Goal: Transaction & Acquisition: Obtain resource

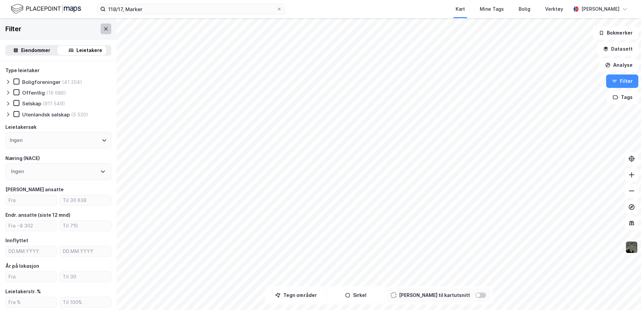
click at [103, 28] on icon at bounding box center [105, 28] width 5 height 5
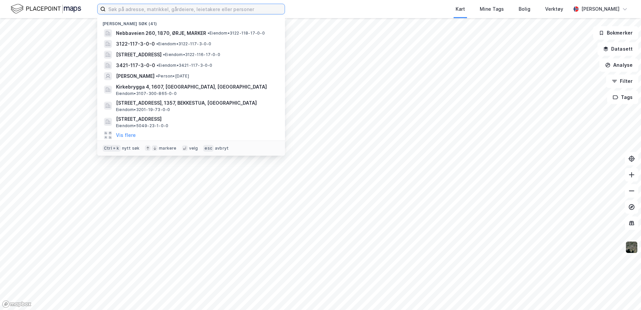
click at [194, 8] on input at bounding box center [195, 9] width 179 height 10
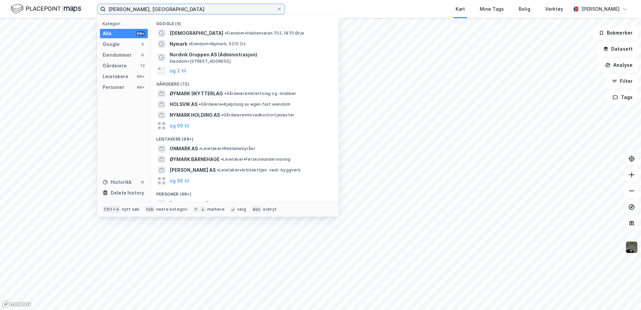
drag, startPoint x: 148, startPoint y: 10, endPoint x: 107, endPoint y: 12, distance: 41.0
click at [107, 12] on input "nilsvik, øymark" at bounding box center [191, 9] width 171 height 10
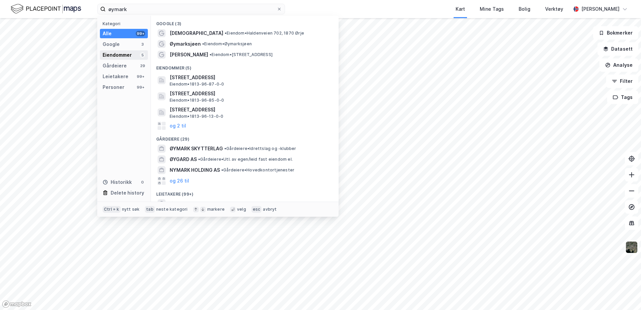
click at [123, 58] on div "Eiendommer" at bounding box center [117, 55] width 29 height 8
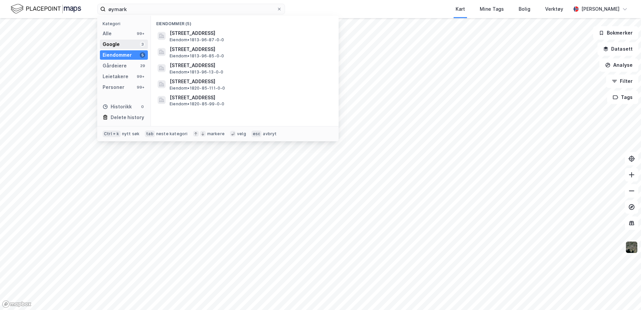
click at [110, 44] on div "Google" at bounding box center [111, 44] width 17 height 8
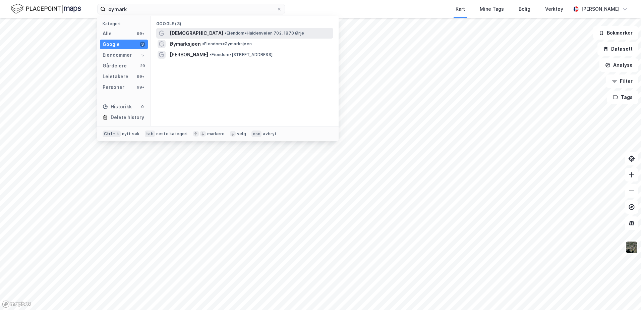
click at [183, 34] on span "Øymark kirke" at bounding box center [197, 33] width 54 height 8
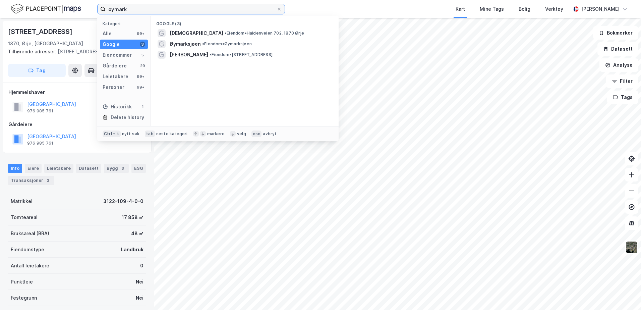
drag, startPoint x: 131, startPoint y: 12, endPoint x: 45, endPoint y: 2, distance: 87.0
click at [45, 2] on div "øymark Kategori Alle 99+ Google 3 Eiendommer 5 Gårdeiere 29 Leietakere 99+ Pers…" at bounding box center [320, 9] width 641 height 18
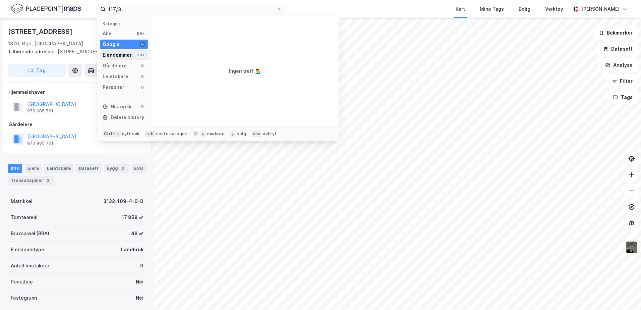
click at [120, 54] on div "Eiendommer" at bounding box center [117, 55] width 29 height 8
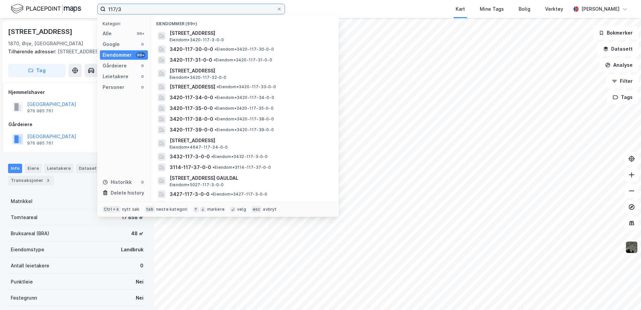
click at [135, 8] on input "117/3" at bounding box center [191, 9] width 171 height 10
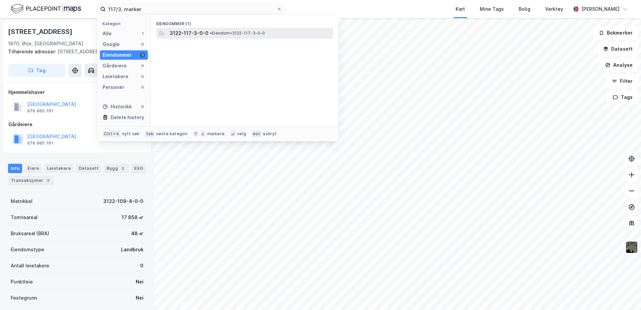
click at [205, 36] on span "3122-117-3-0-0" at bounding box center [189, 33] width 39 height 8
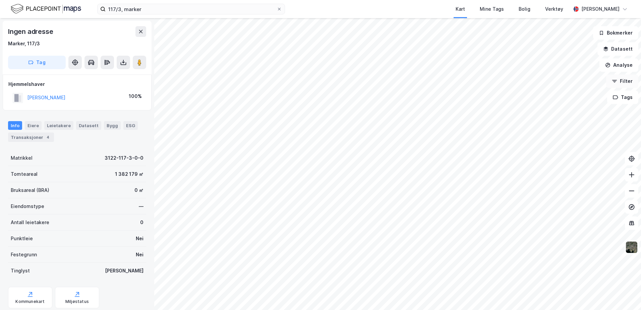
click at [621, 80] on button "Filter" at bounding box center [622, 80] width 32 height 13
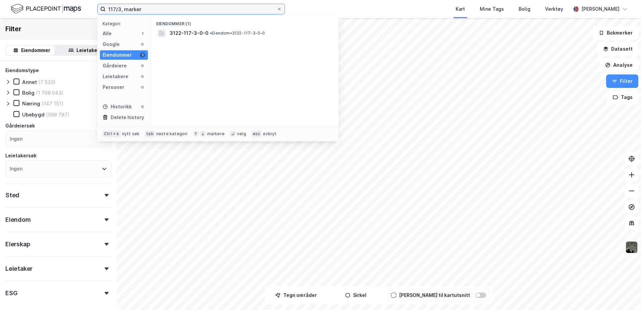
drag, startPoint x: 121, startPoint y: 9, endPoint x: 105, endPoint y: 10, distance: 16.5
click at [105, 10] on label "117/3, marker" at bounding box center [191, 9] width 188 height 11
type input "118/17, marker"
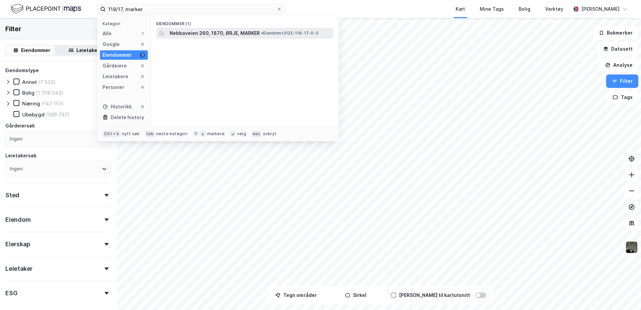
click at [230, 32] on span "Nebbaveien 260, 1870, ØRJE, MARKER" at bounding box center [215, 33] width 90 height 8
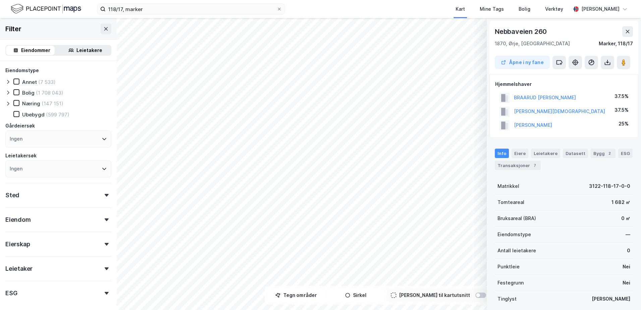
click at [37, 51] on div "Eiendommer" at bounding box center [35, 50] width 29 height 8
click at [0, 0] on button "BØHN HANSTEEN" at bounding box center [0, 0] width 0 height 0
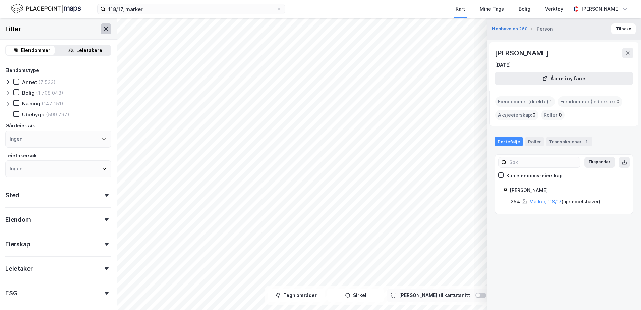
click at [101, 29] on button at bounding box center [106, 28] width 11 height 11
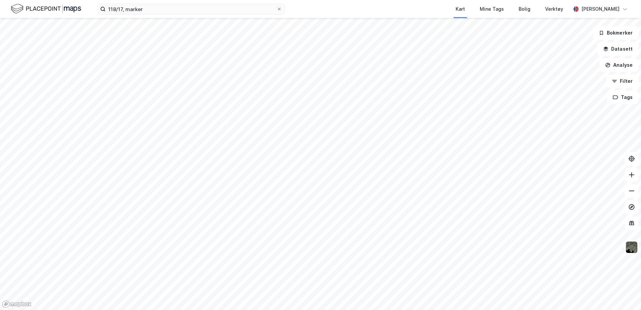
click at [52, 9] on img at bounding box center [46, 9] width 70 height 12
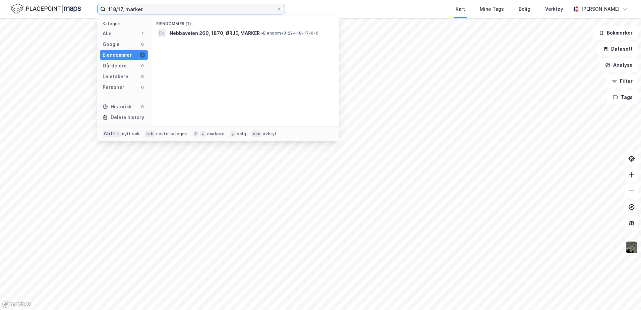
click at [153, 13] on input "118/17, marker" at bounding box center [191, 9] width 171 height 10
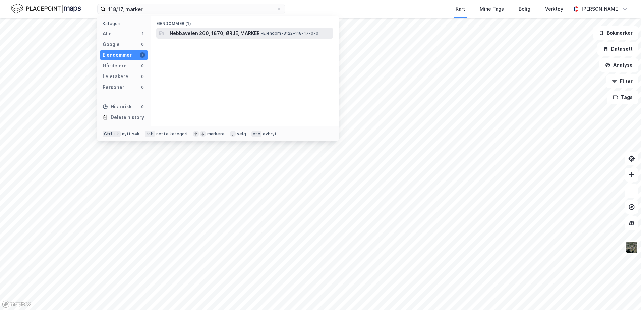
click at [186, 36] on span "Nebbaveien 260, 1870, ØRJE, MARKER" at bounding box center [215, 33] width 90 height 8
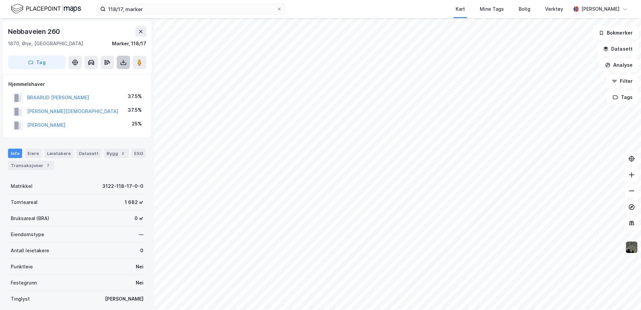
click at [121, 60] on icon at bounding box center [123, 62] width 7 height 7
click at [106, 76] on div "Last ned grunnbok" at bounding box center [90, 75] width 39 height 5
